Goal: Information Seeking & Learning: Learn about a topic

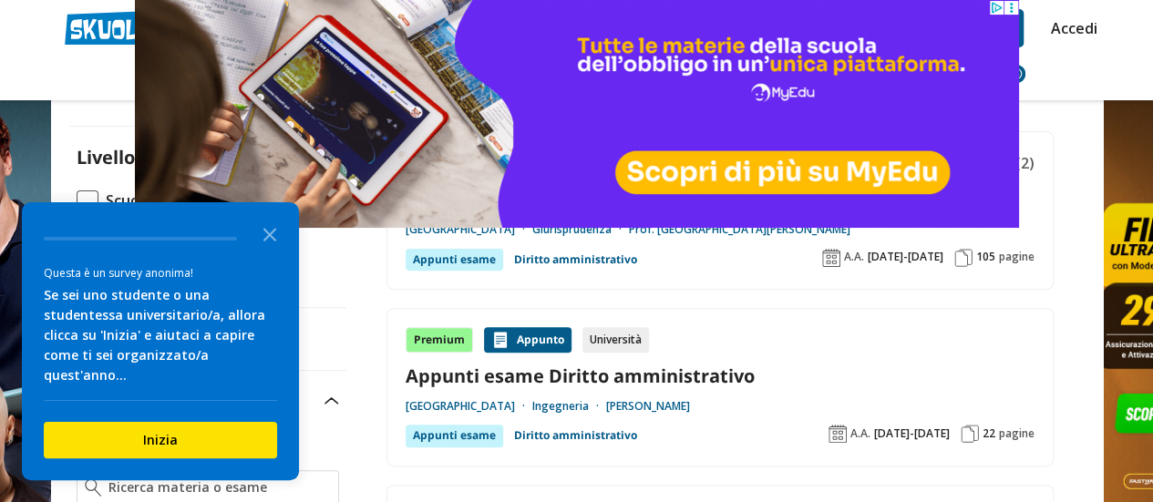
click at [279, 247] on icon "Close the survey" at bounding box center [270, 233] width 36 height 36
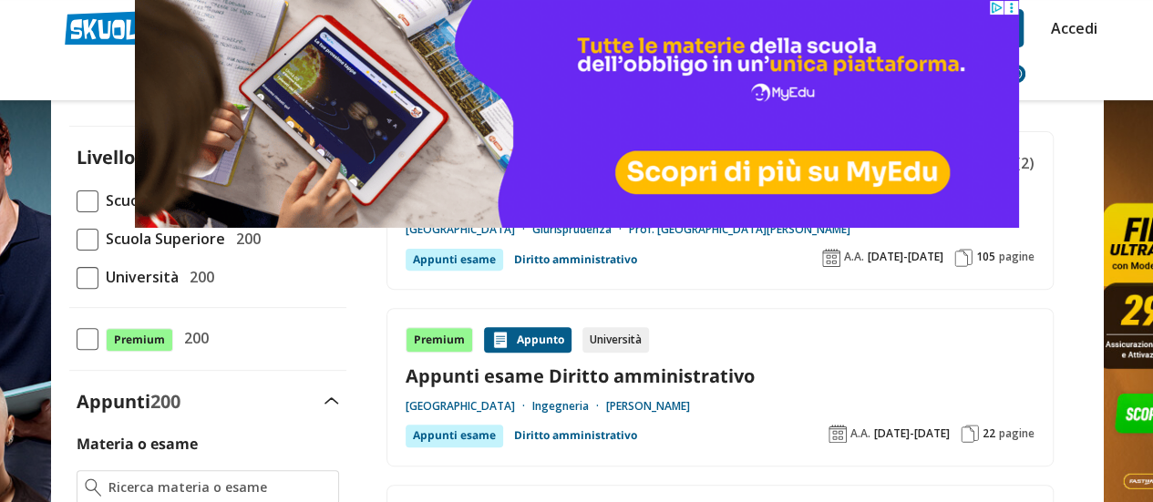
click at [192, 243] on span "Scuola Superiore" at bounding box center [161, 239] width 127 height 24
click at [77, 239] on input "Scuola Superiore 200" at bounding box center [77, 239] width 0 height 0
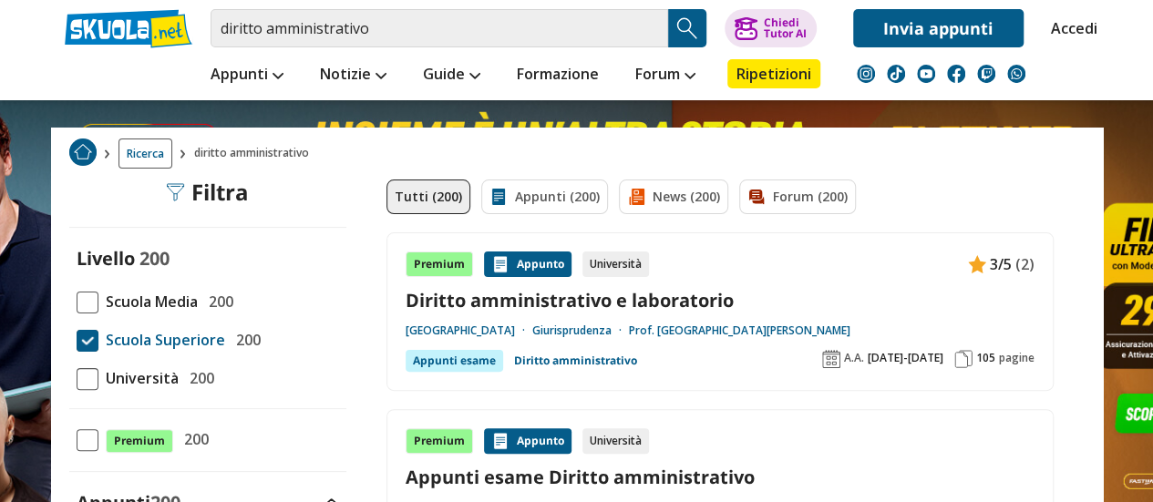
scroll to position [52, 0]
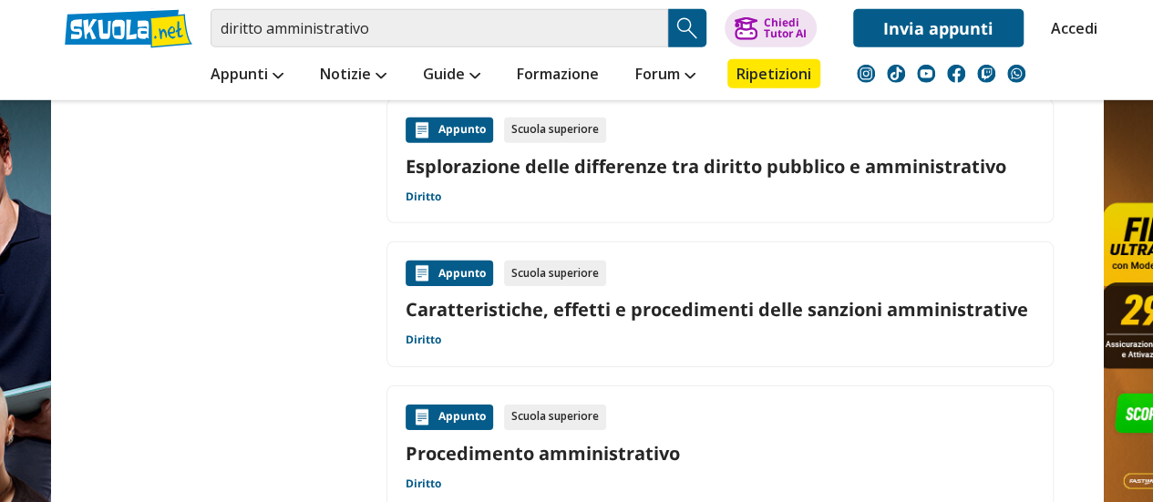
scroll to position [2764, 0]
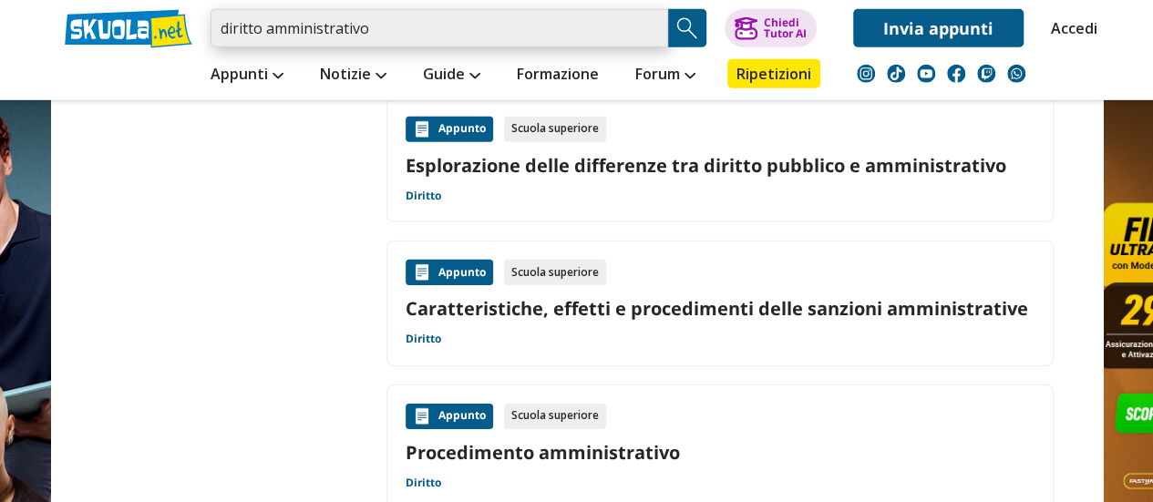
click at [506, 36] on input "diritto amministrativo" at bounding box center [440, 28] width 458 height 38
click at [221, 26] on input "diritto amministrativo" at bounding box center [440, 28] width 458 height 38
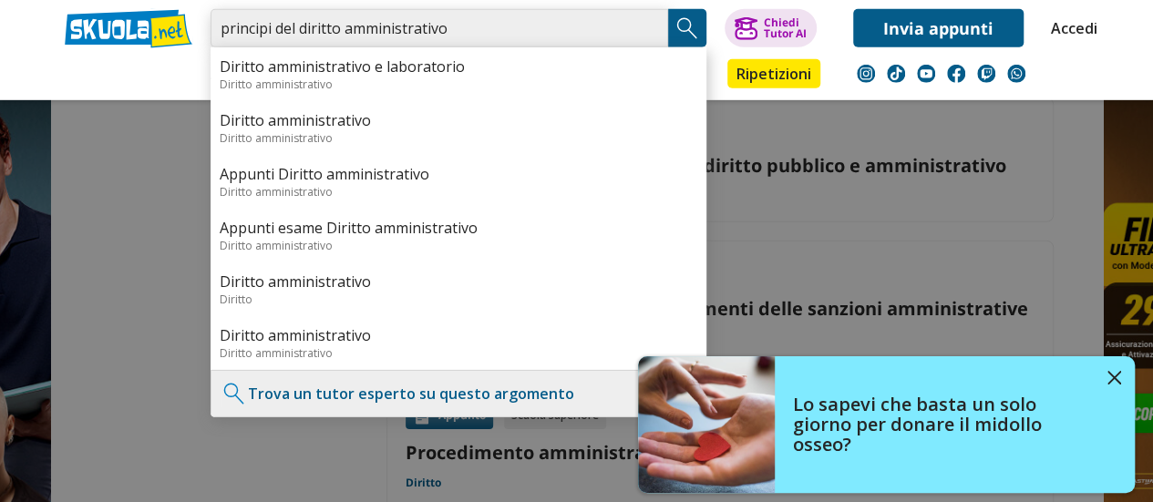
type input "principi del diritto amministrativo"
